Goal: Task Accomplishment & Management: Use online tool/utility

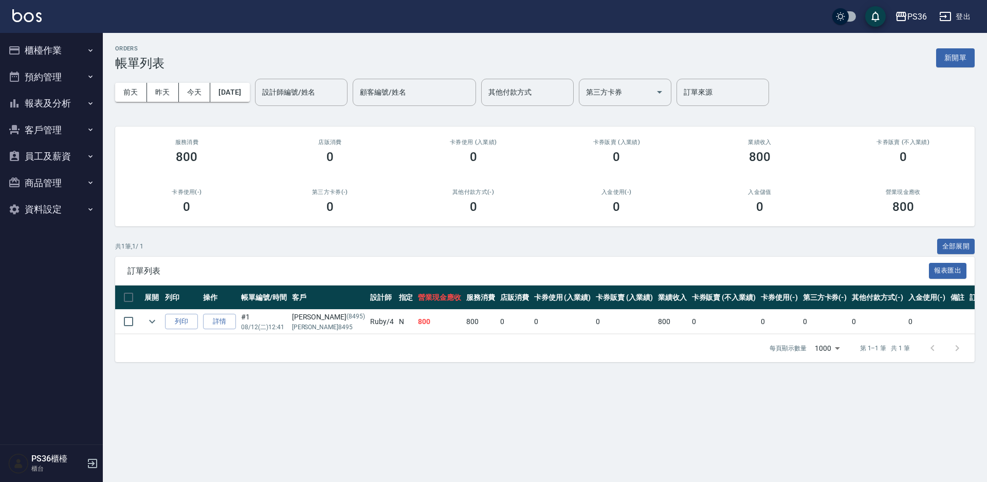
click at [81, 47] on button "櫃檯作業" at bounding box center [51, 50] width 95 height 27
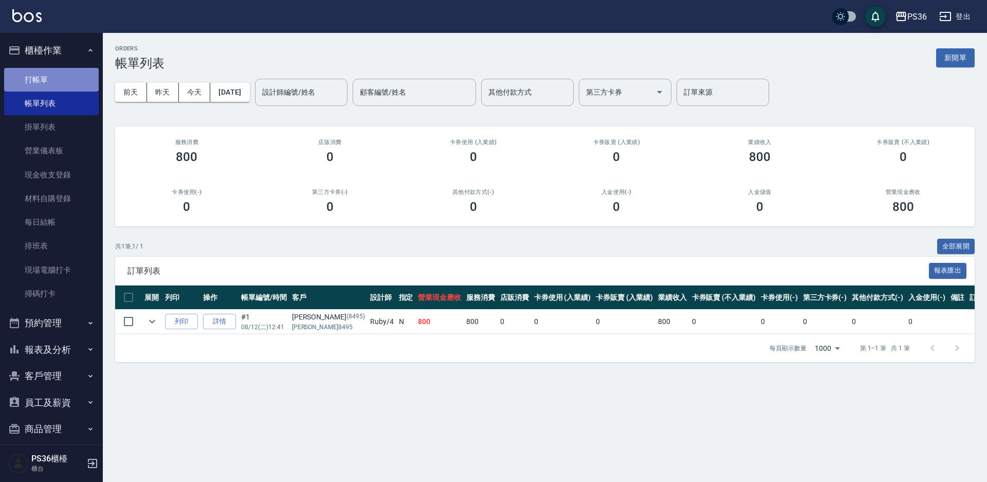
click at [66, 81] on link "打帳單" at bounding box center [51, 80] width 95 height 24
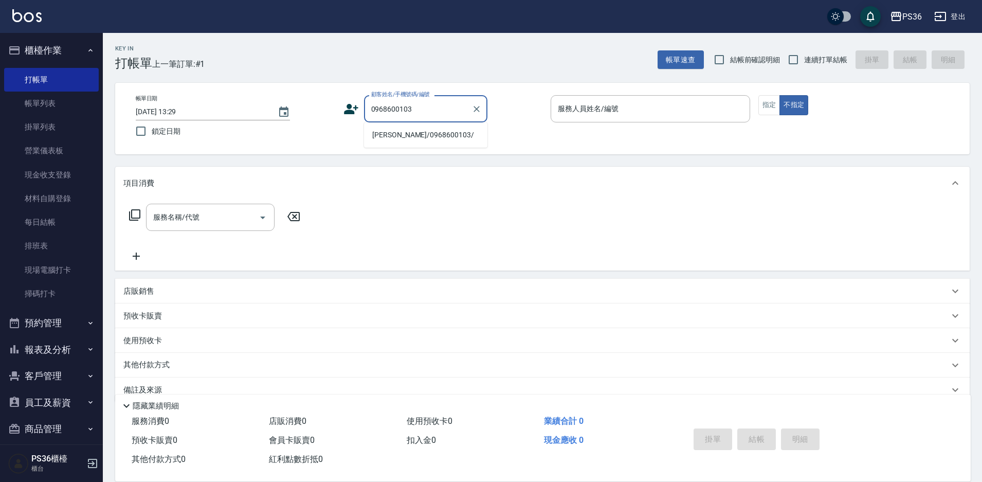
click at [439, 138] on li "[PERSON_NAME]/0968600103/" at bounding box center [425, 134] width 123 height 17
type input "[PERSON_NAME]/0968600103/"
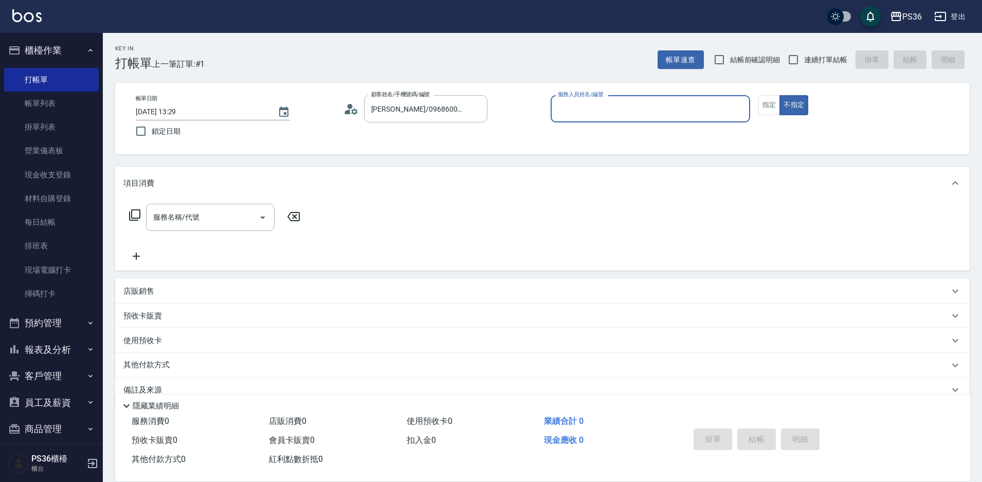
type input "小樂-0"
click at [133, 219] on icon at bounding box center [134, 214] width 11 height 11
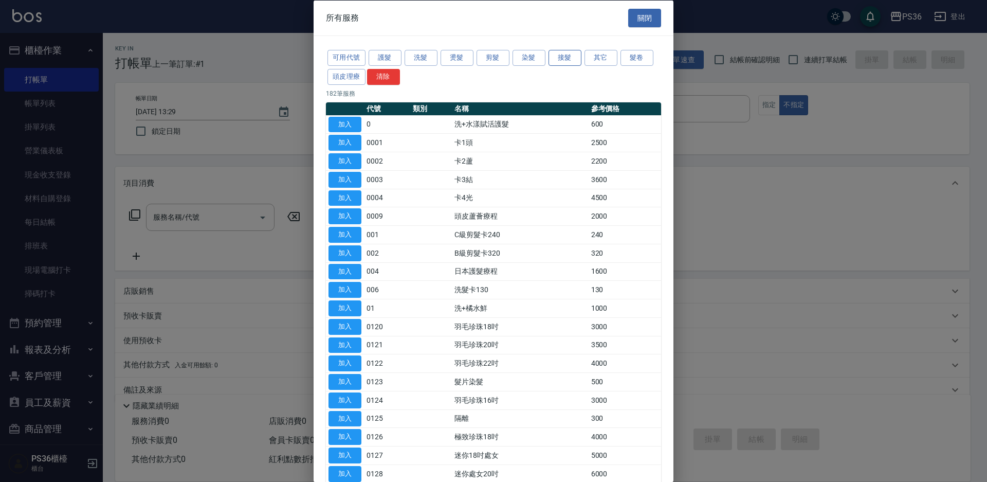
click at [564, 54] on button "接髮" at bounding box center [565, 58] width 33 height 16
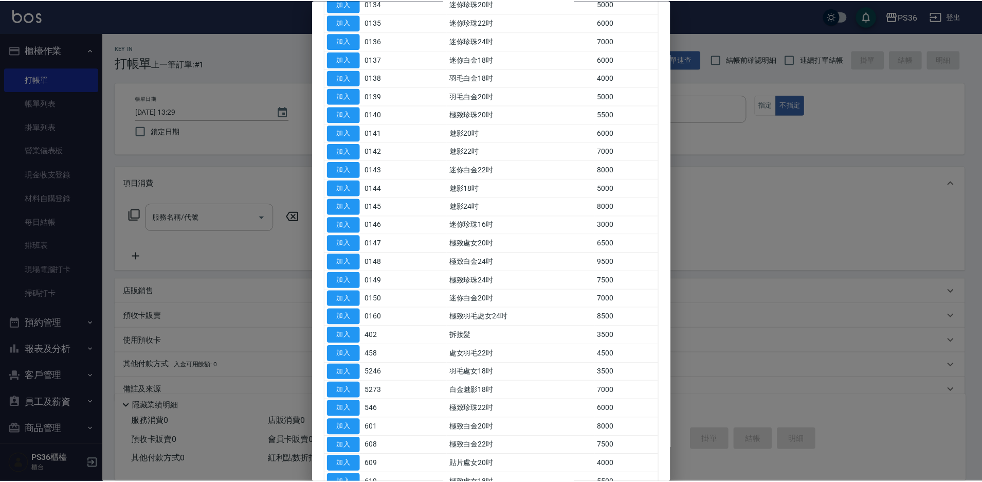
scroll to position [360, 0]
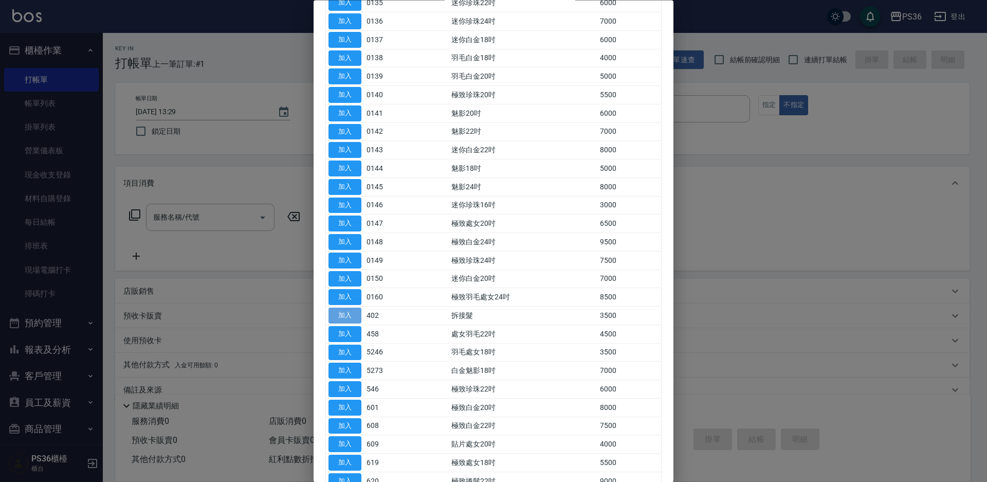
click at [348, 319] on button "加入" at bounding box center [345, 316] width 33 height 16
type input "拆接髮(402)"
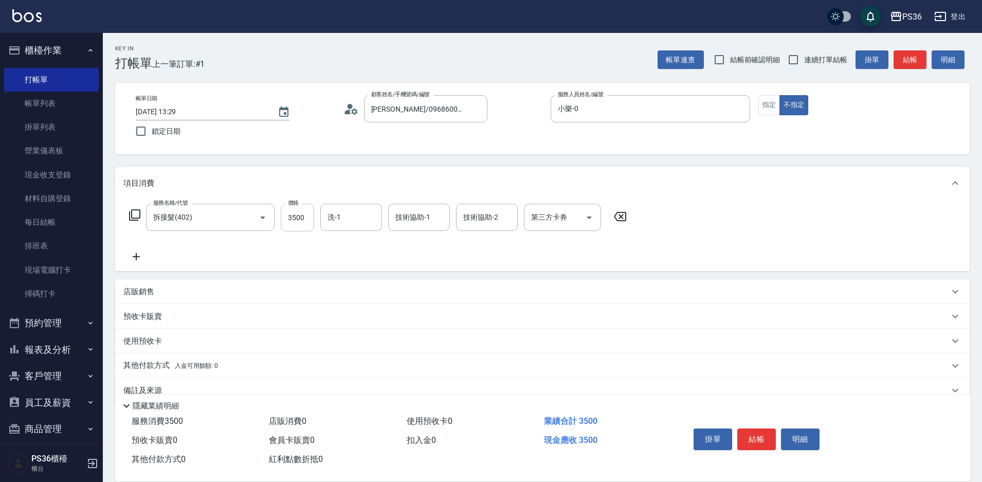
click at [298, 221] on input "3500" at bounding box center [297, 218] width 33 height 28
type input "1500"
click at [772, 103] on button "指定" at bounding box center [769, 105] width 22 height 20
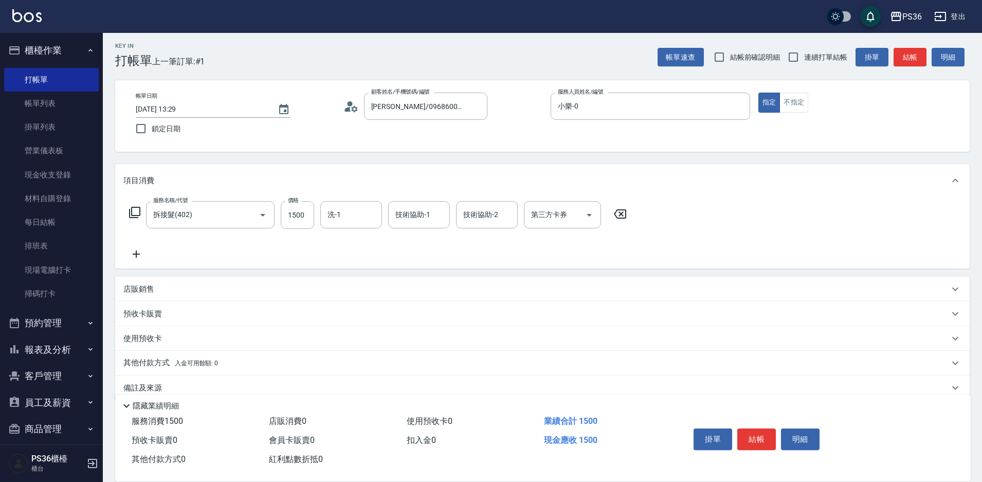
scroll to position [20, 0]
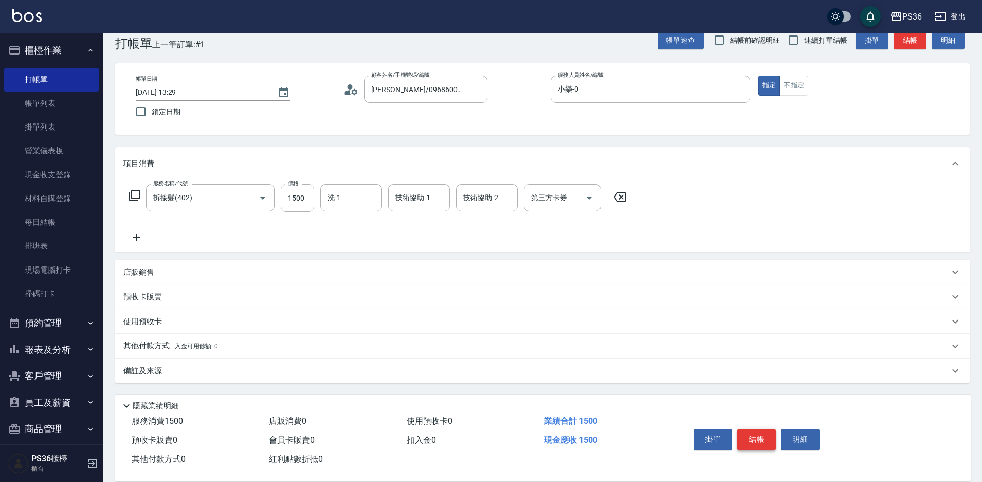
click at [746, 434] on button "結帳" at bounding box center [756, 439] width 39 height 22
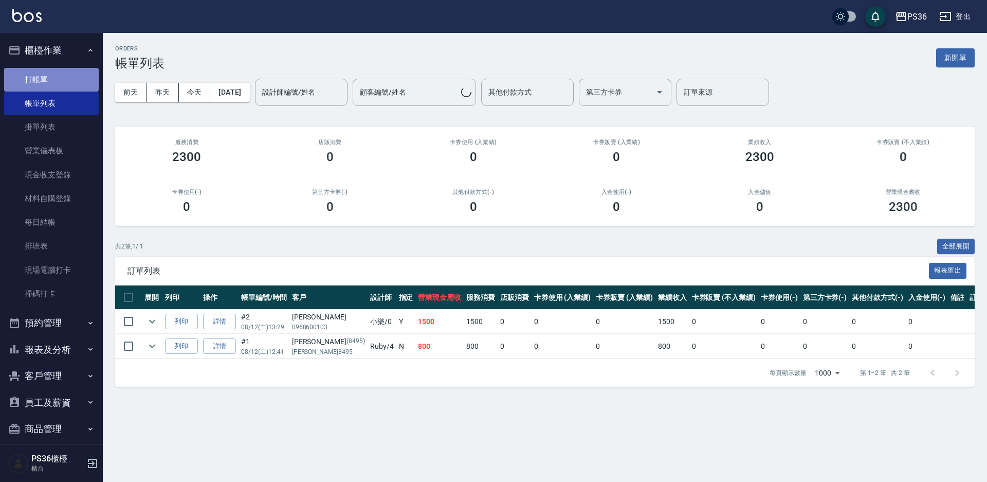
click at [60, 70] on link "打帳單" at bounding box center [51, 80] width 95 height 24
